Goal: Information Seeking & Learning: Learn about a topic

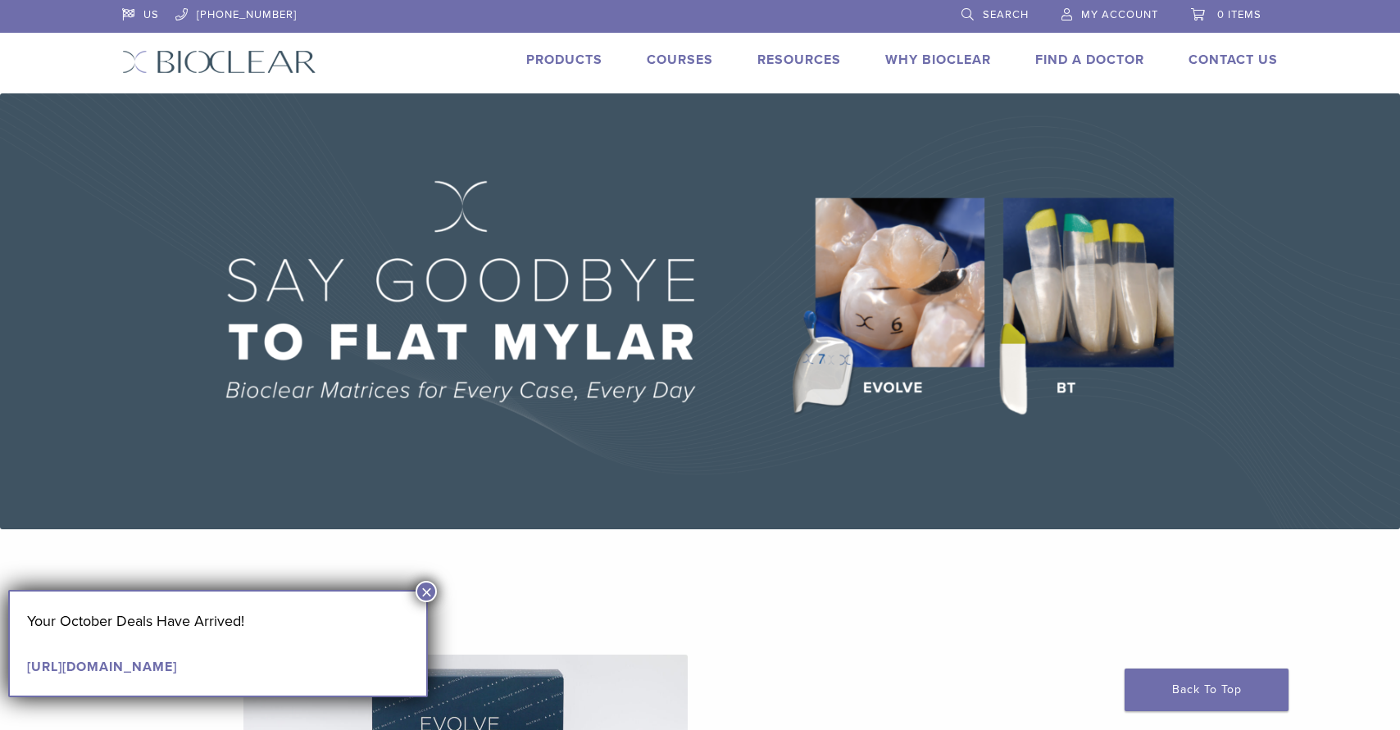
click at [553, 60] on link "Products" at bounding box center [564, 60] width 76 height 16
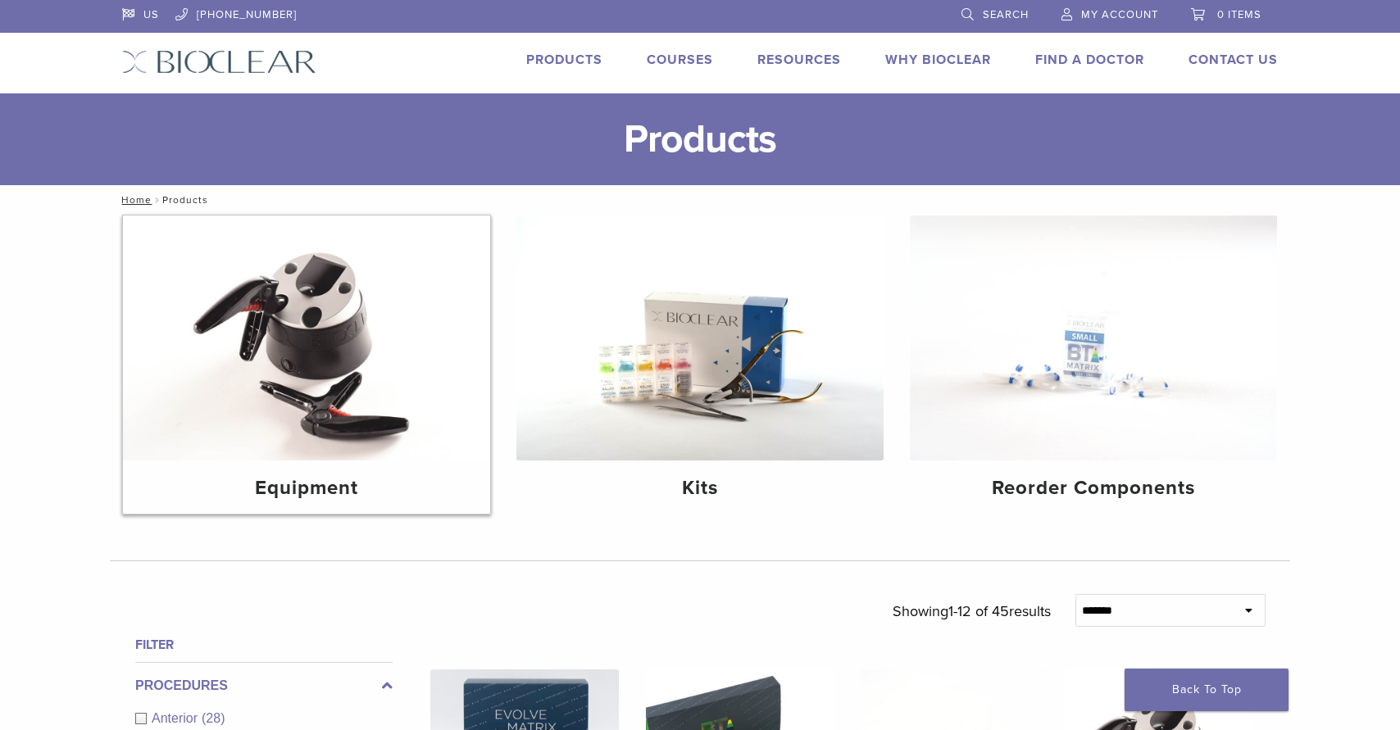
click at [403, 316] on img at bounding box center [306, 338] width 367 height 245
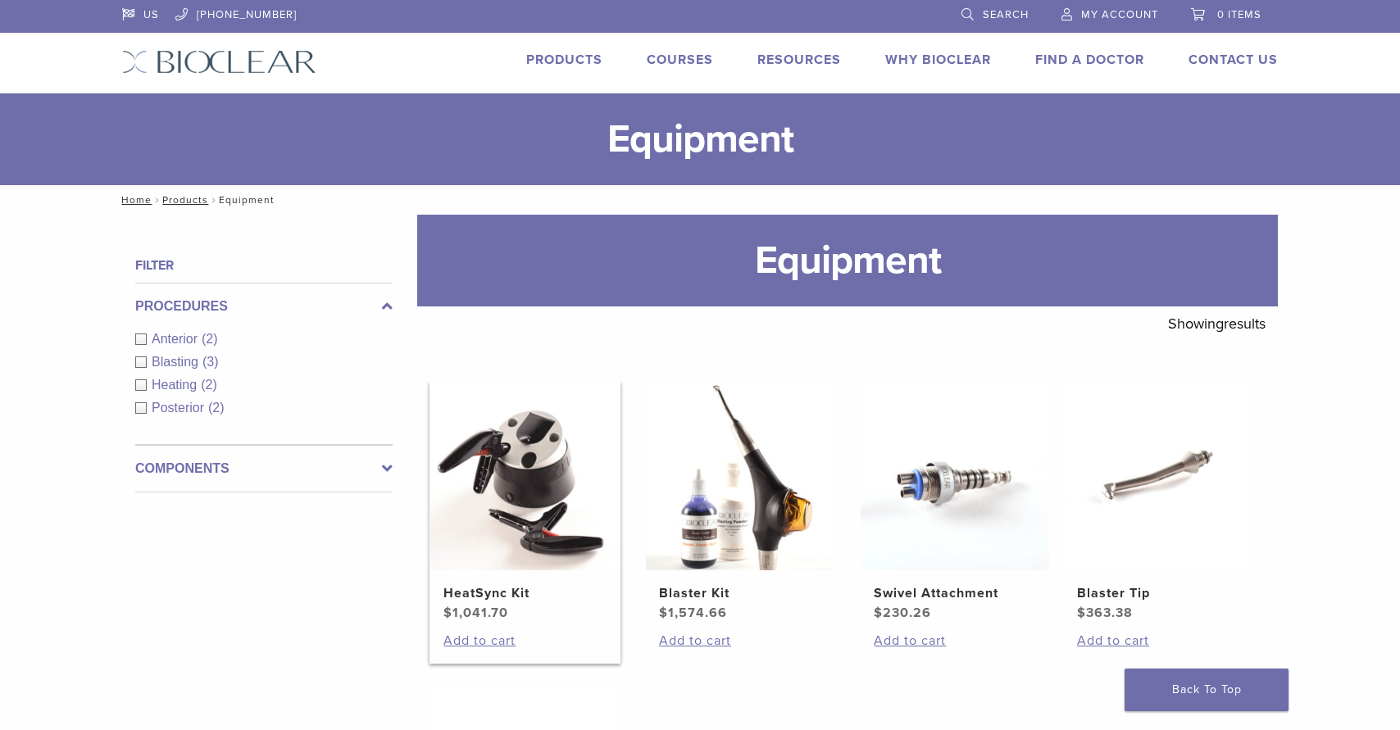
click at [510, 487] on img at bounding box center [524, 476] width 188 height 188
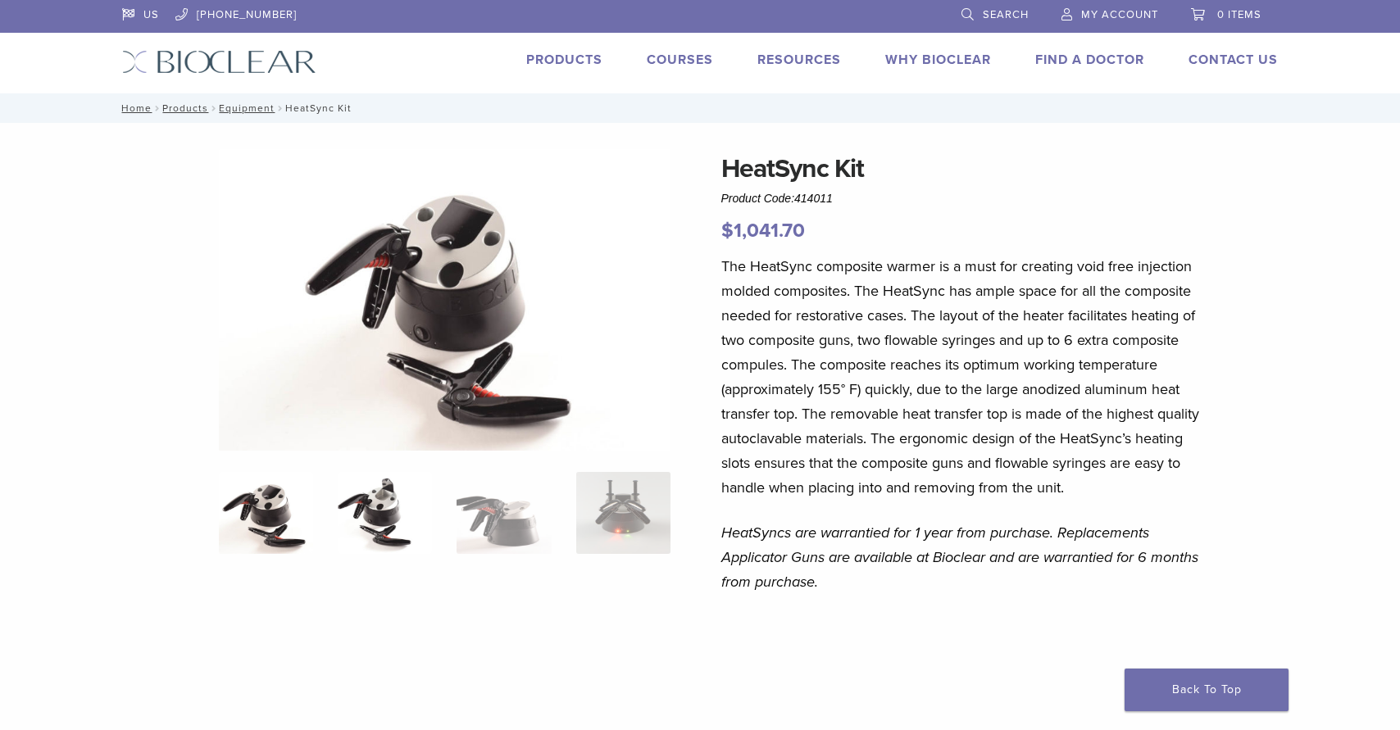
click at [380, 497] on img at bounding box center [385, 513] width 94 height 82
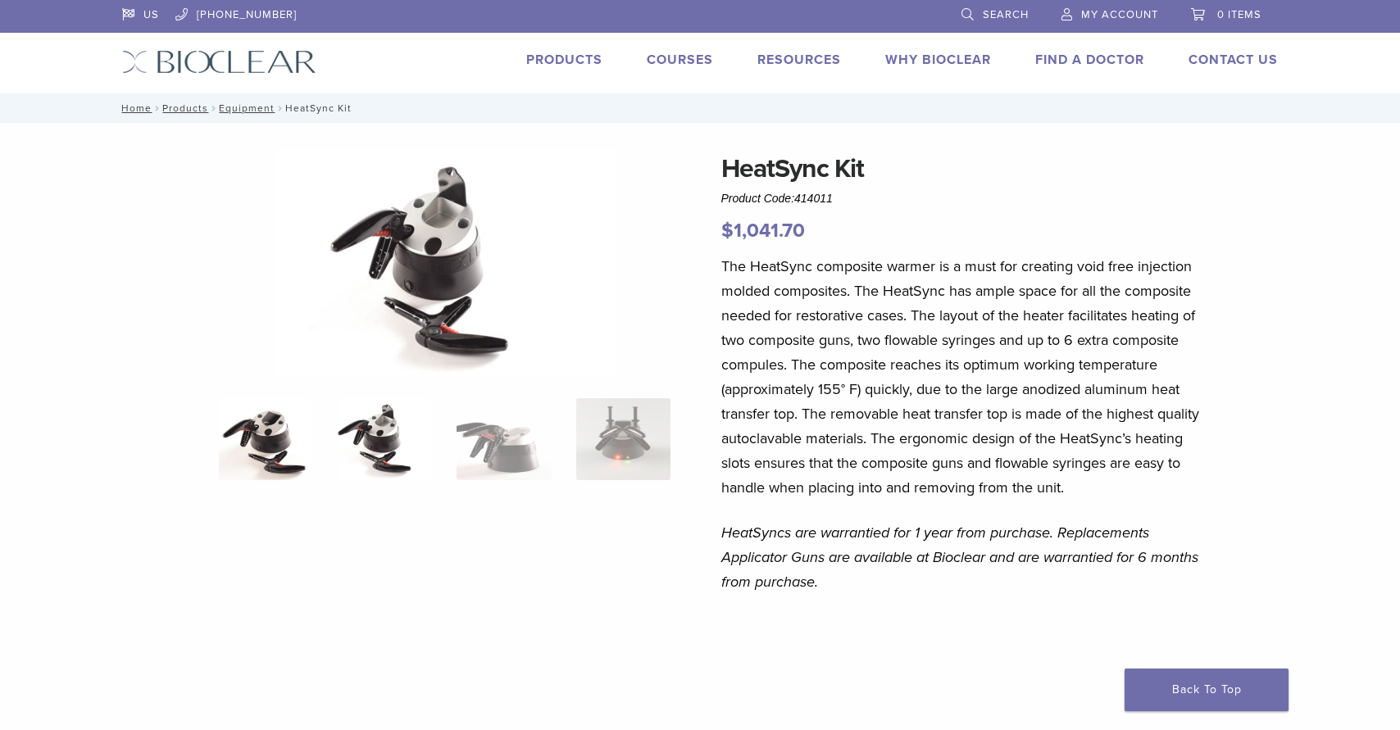
click at [273, 470] on img at bounding box center [266, 439] width 94 height 82
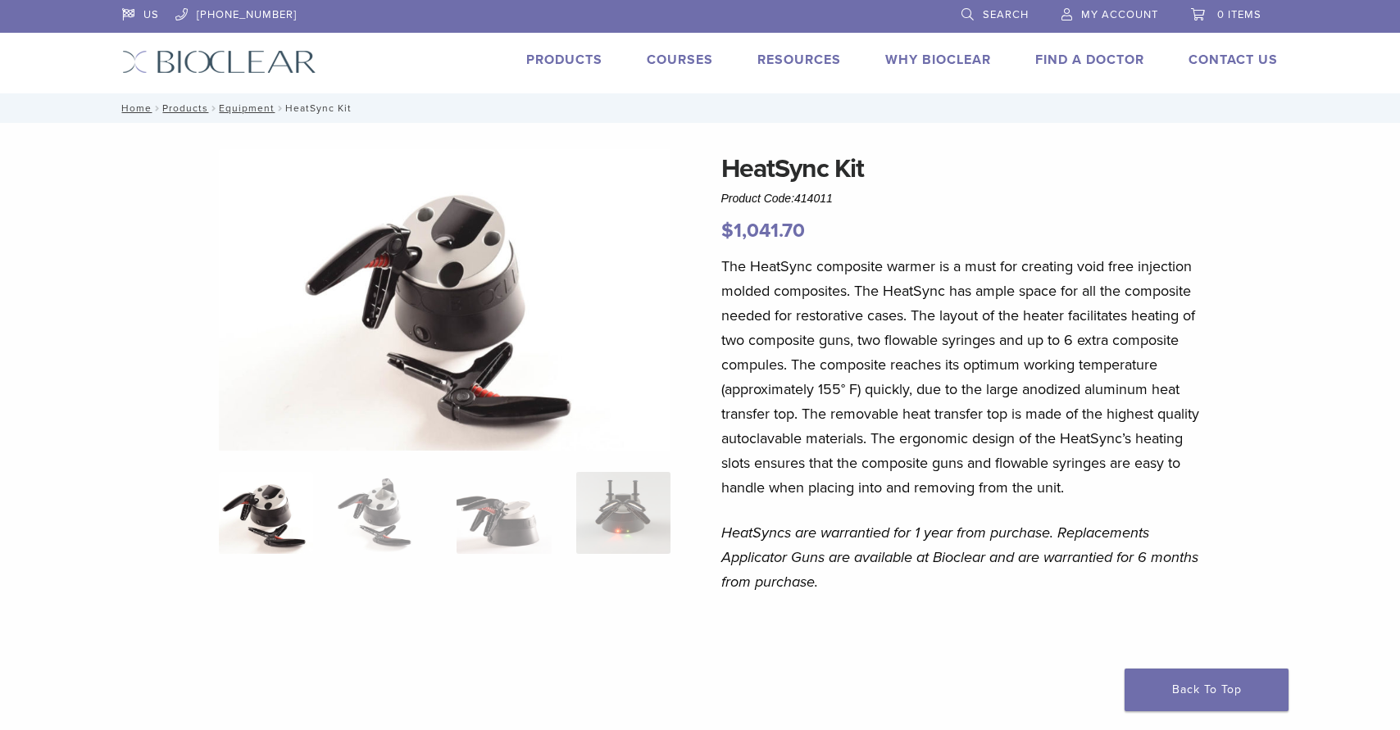
click at [572, 498] on ol at bounding box center [445, 523] width 477 height 103
click at [643, 502] on img at bounding box center [623, 513] width 94 height 82
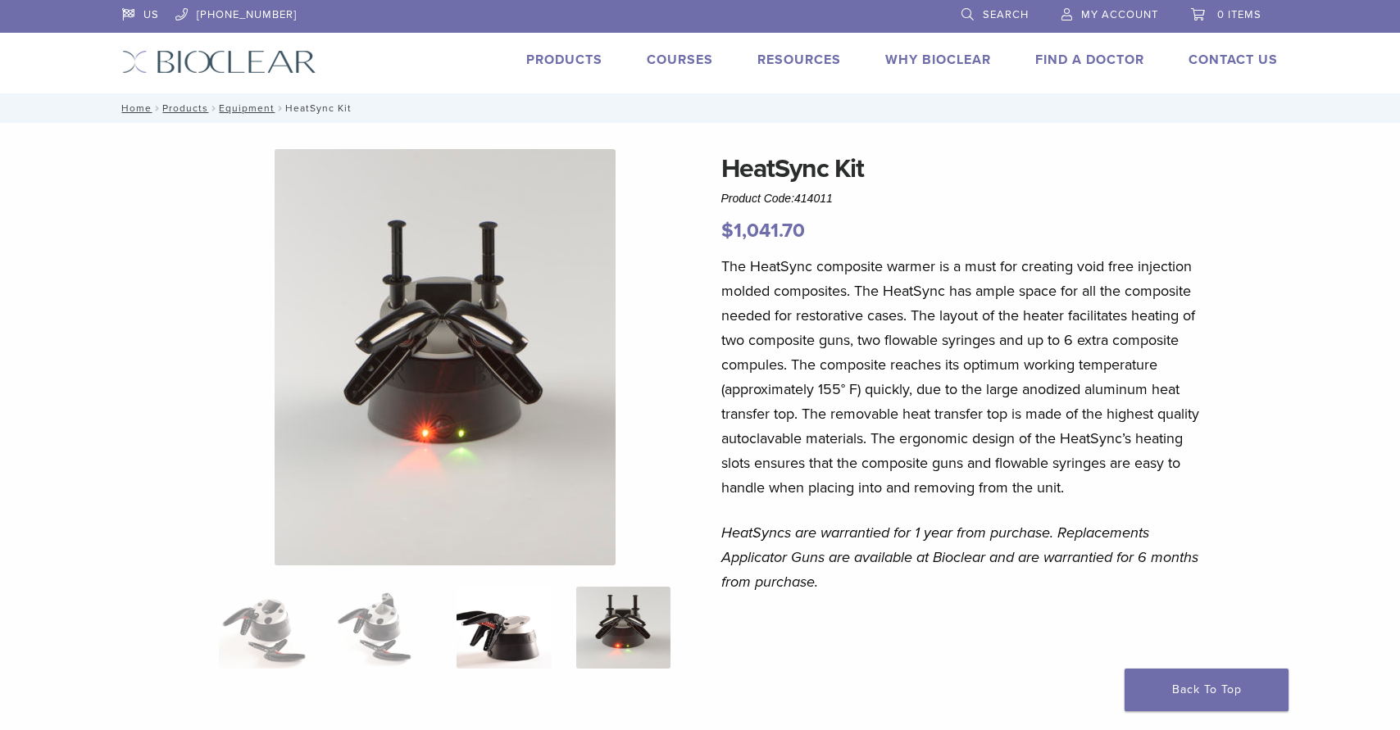
click at [511, 603] on img at bounding box center [503, 628] width 94 height 82
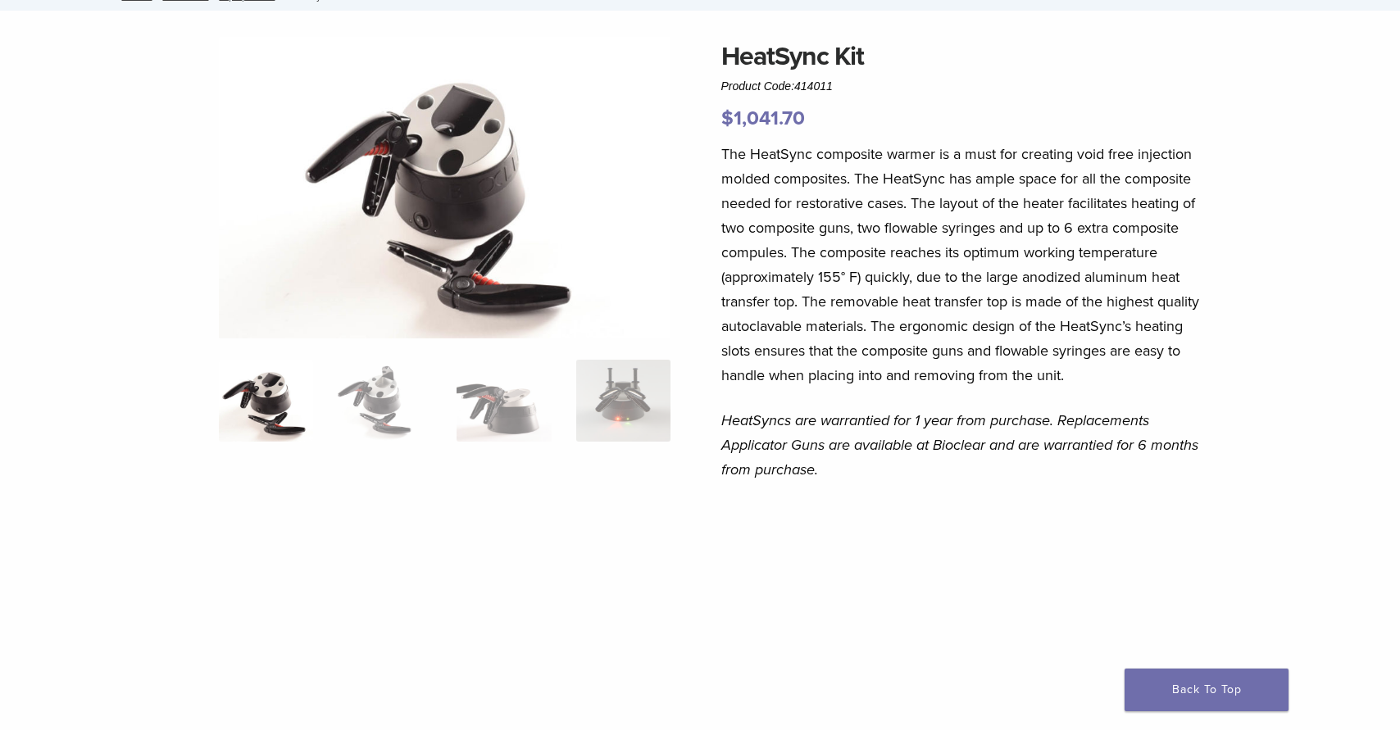
scroll to position [10, 0]
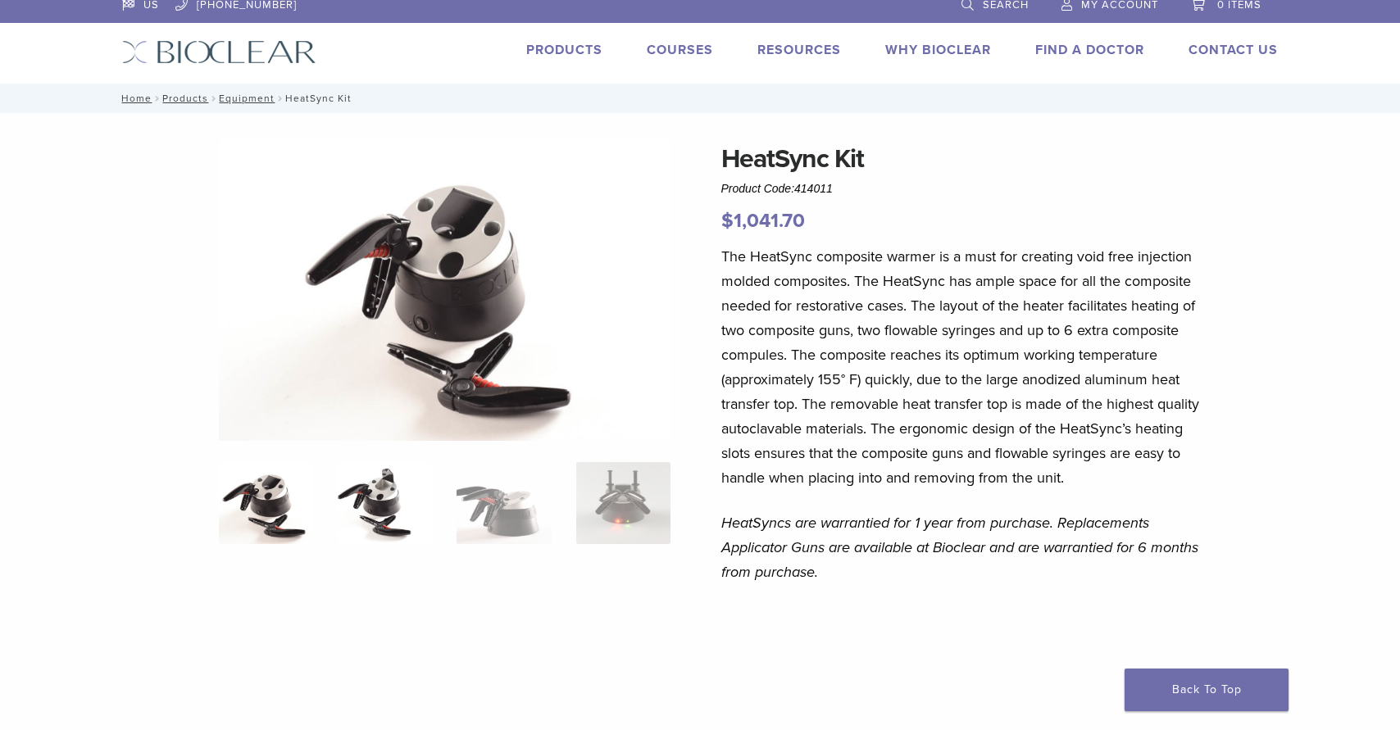
click at [346, 506] on img at bounding box center [385, 503] width 94 height 82
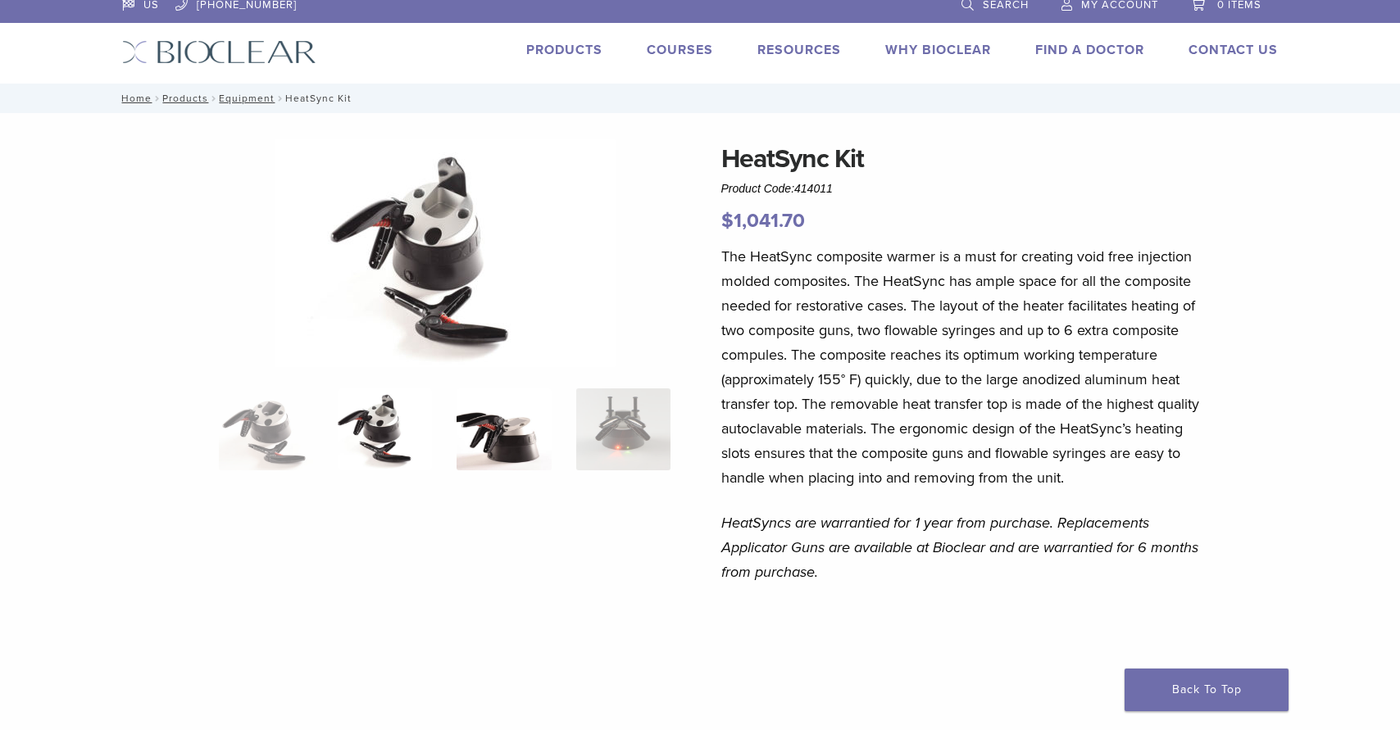
click at [494, 447] on img at bounding box center [503, 429] width 94 height 82
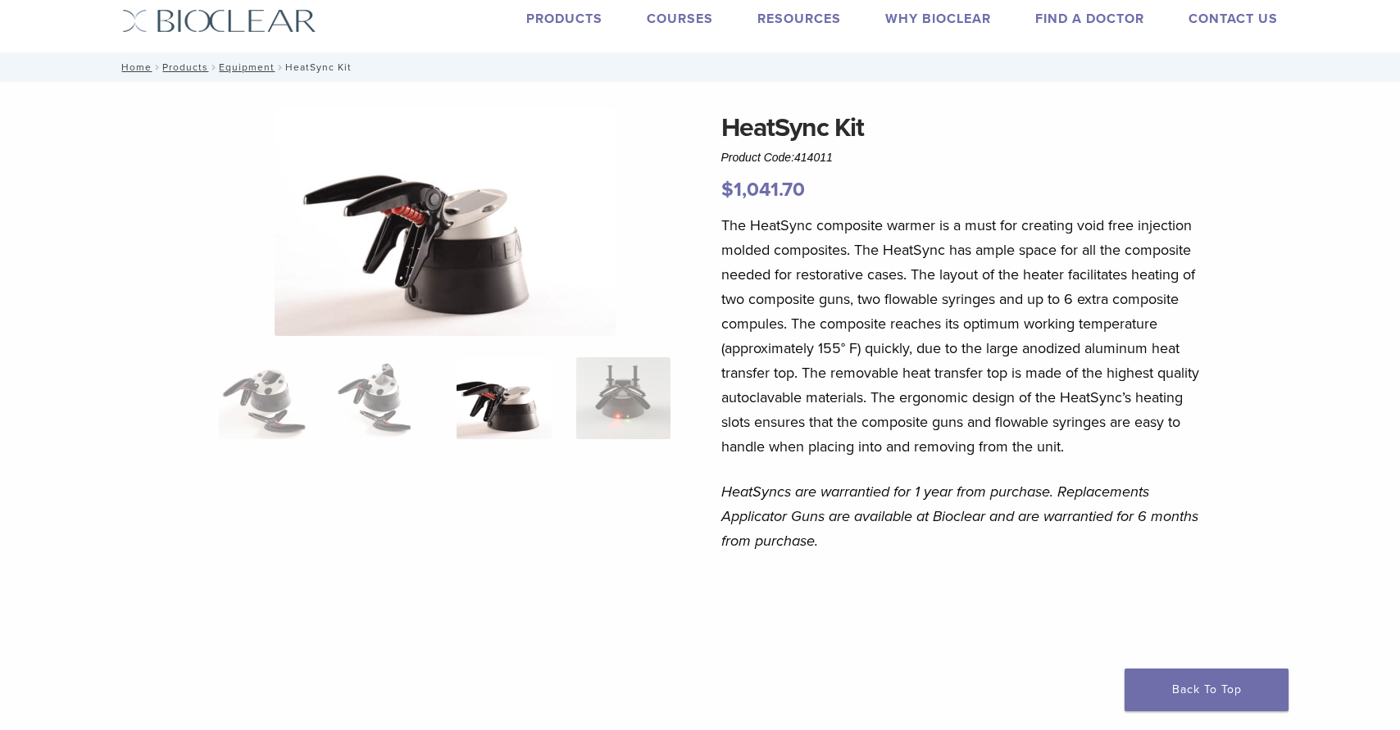
scroll to position [42, 0]
click at [579, 417] on img at bounding box center [623, 397] width 94 height 82
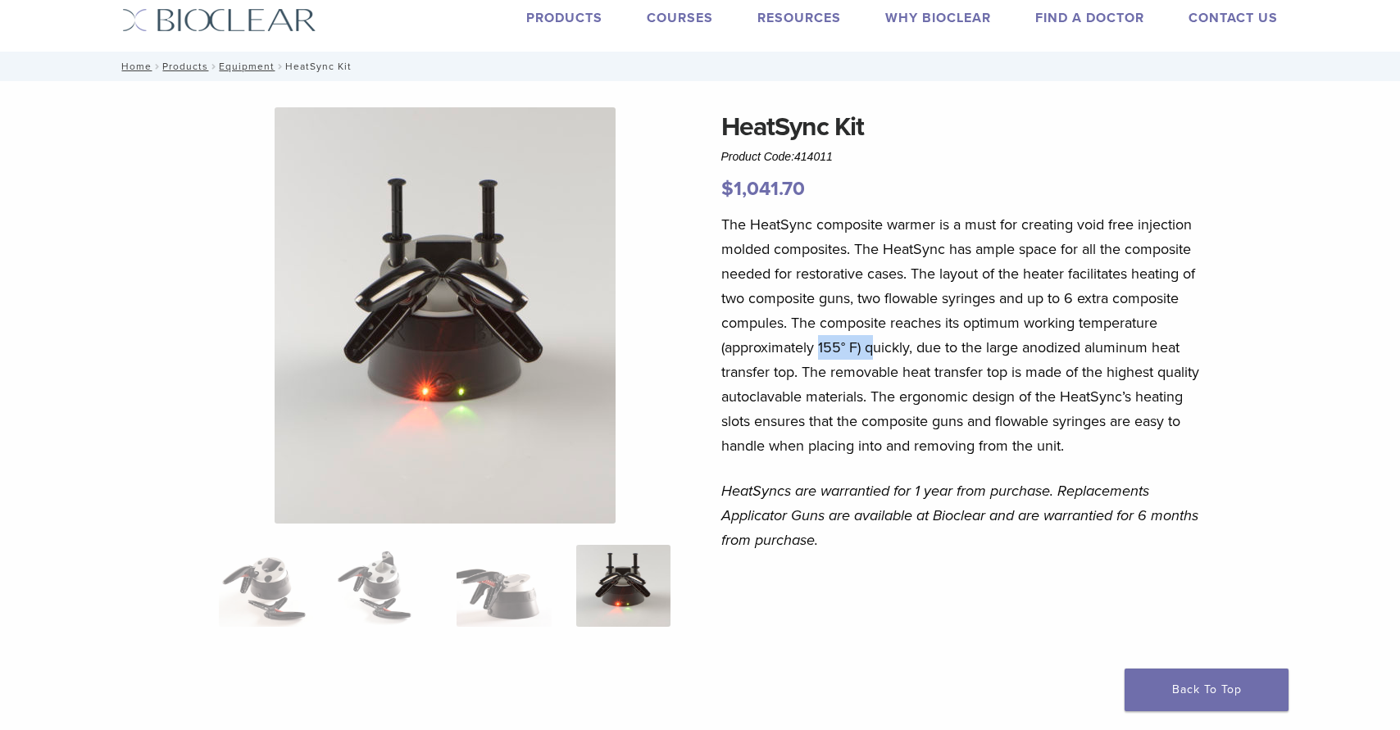
drag, startPoint x: 818, startPoint y: 352, endPoint x: 874, endPoint y: 354, distance: 56.6
click at [874, 354] on p "The HeatSync composite warmer is a must for creating void free injection molded…" at bounding box center [962, 335] width 482 height 246
click at [849, 353] on p "The HeatSync composite warmer is a must for creating void free injection molded…" at bounding box center [962, 335] width 482 height 246
